Goal: Transaction & Acquisition: Purchase product/service

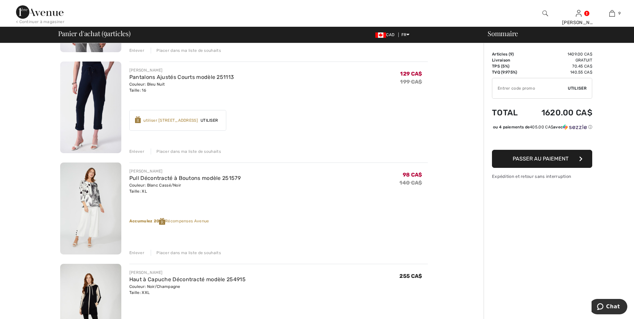
scroll to position [368, 0]
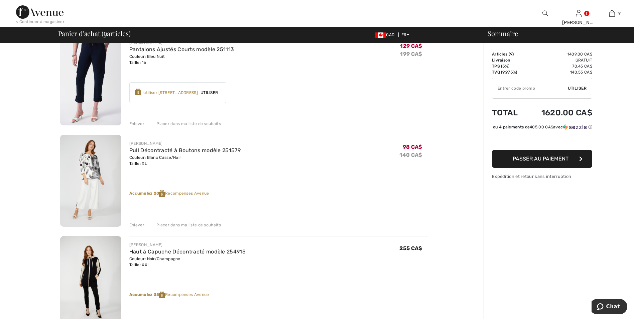
click at [136, 122] on div "Enlever" at bounding box center [136, 124] width 15 height 6
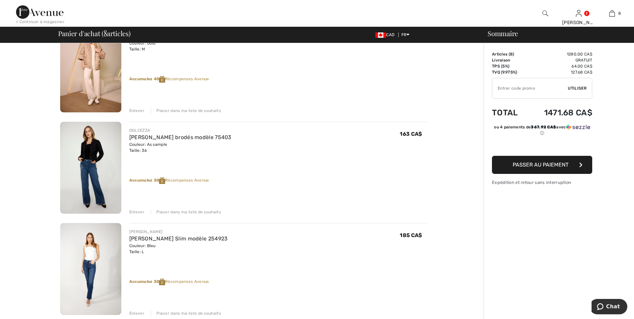
scroll to position [593, 0]
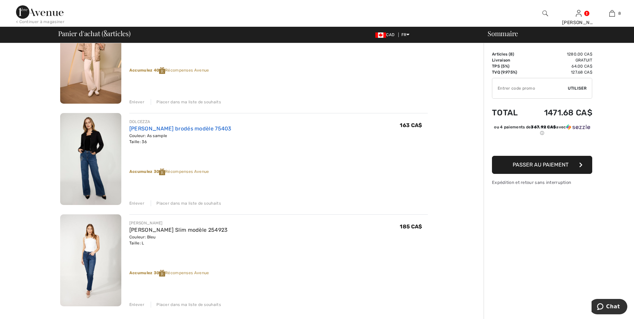
click at [149, 130] on link "[PERSON_NAME] brodés modèle 75403" at bounding box center [180, 128] width 102 height 6
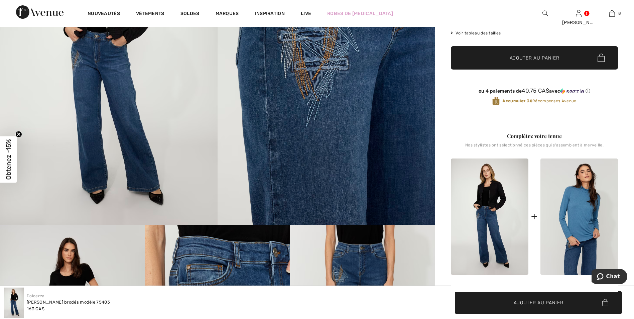
scroll to position [67, 0]
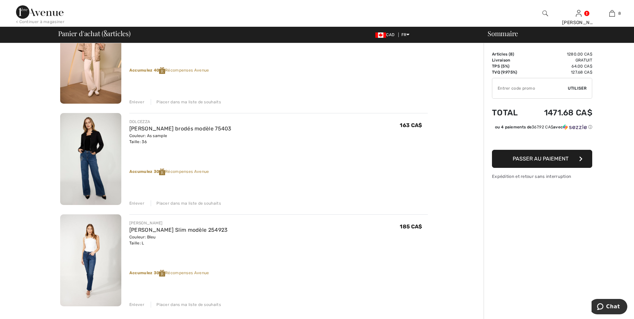
drag, startPoint x: 136, startPoint y: 202, endPoint x: 142, endPoint y: 202, distance: 6.4
click at [136, 202] on div "Enlever" at bounding box center [136, 203] width 15 height 6
